Goal: Task Accomplishment & Management: Manage account settings

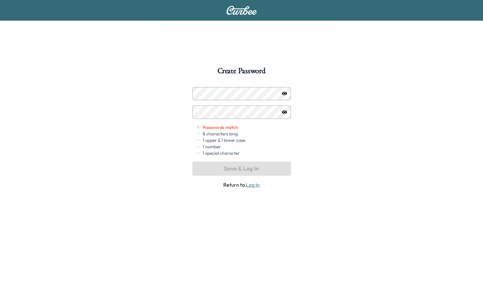
click at [225, 98] on div "Passwords match 8 characters long 1 upper & 1 lower case 1 number 1 special cha…" at bounding box center [241, 137] width 99 height 101
drag, startPoint x: 226, startPoint y: 100, endPoint x: 181, endPoint y: 93, distance: 45.7
click at [181, 93] on div "Create Password Passwords match 8 characters long 1 upper & 1 lower case 1 numb…" at bounding box center [241, 209] width 483 height 285
click at [285, 94] on icon "button" at bounding box center [284, 94] width 5 height 4
click at [284, 92] on icon "button" at bounding box center [284, 93] width 5 height 4
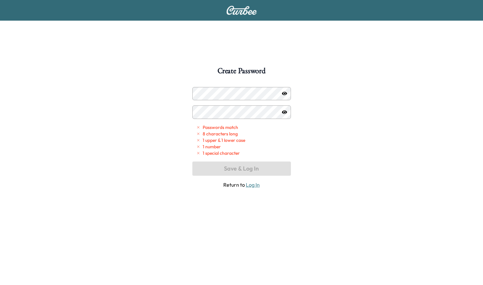
click at [283, 94] on icon "button" at bounding box center [284, 93] width 5 height 5
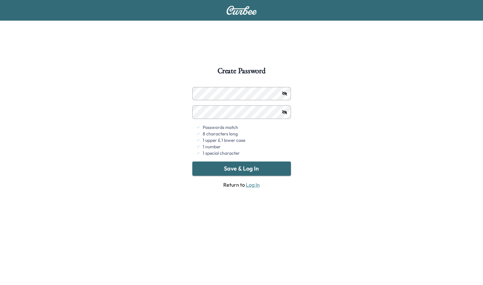
click at [247, 167] on button "Save & Log In" at bounding box center [241, 168] width 99 height 14
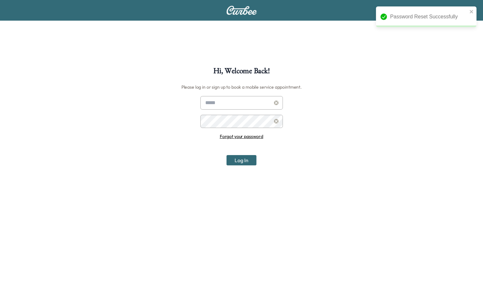
type input "**********"
click at [244, 159] on button "Log In" at bounding box center [241, 160] width 30 height 10
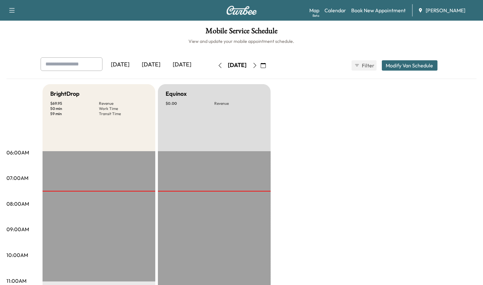
click at [184, 63] on div "[DATE]" at bounding box center [182, 64] width 31 height 15
click at [154, 64] on div "[DATE]" at bounding box center [151, 64] width 31 height 15
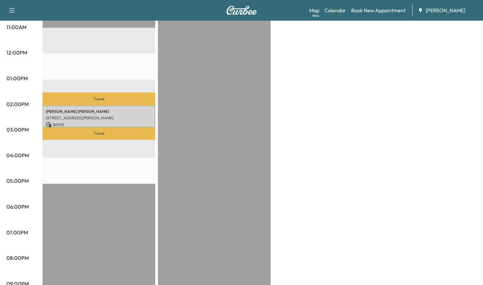
scroll to position [258, 0]
